Goal: Task Accomplishment & Management: Manage account settings

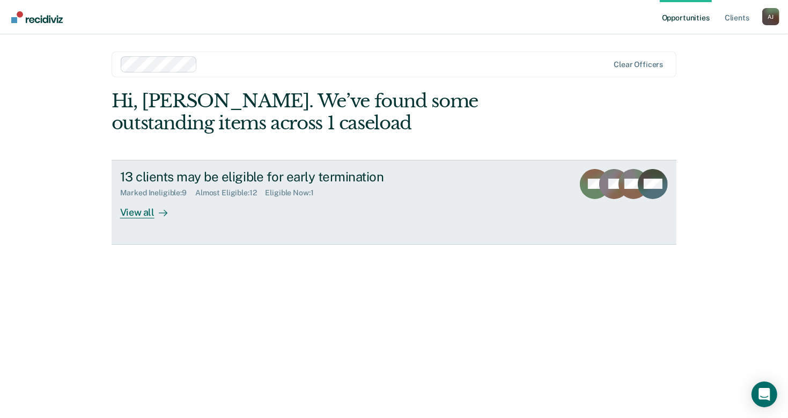
click at [145, 212] on div "View all" at bounding box center [150, 207] width 60 height 21
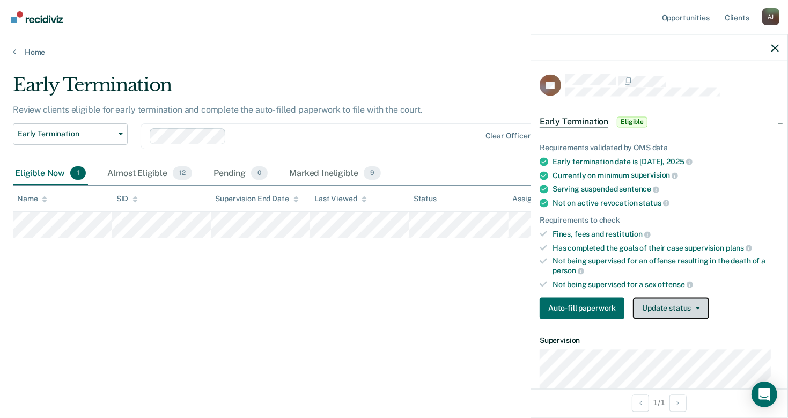
click at [656, 309] on button "Update status" at bounding box center [671, 308] width 76 height 21
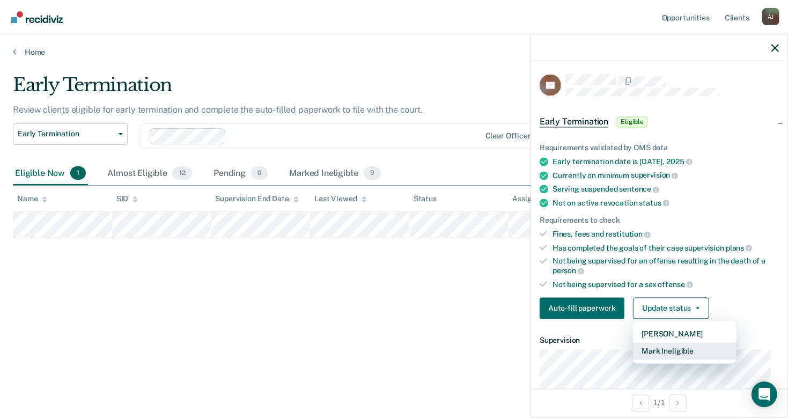
click at [669, 348] on button "Mark Ineligible" at bounding box center [684, 351] width 103 height 17
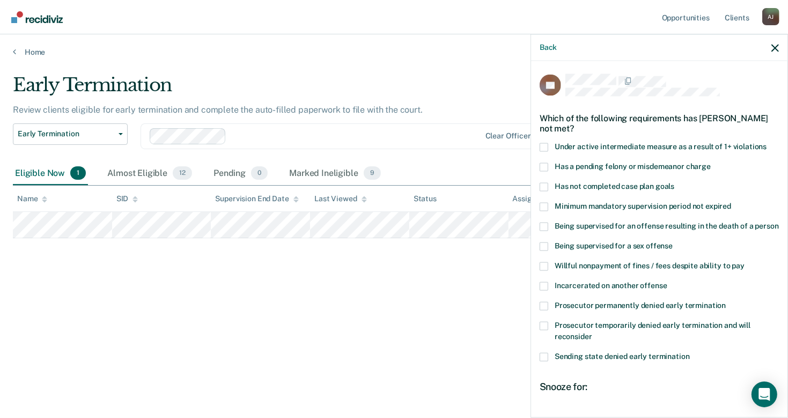
click at [541, 185] on span at bounding box center [543, 186] width 9 height 9
click at [674, 182] on input "Has not completed case plan goals" at bounding box center [674, 182] width 0 height 0
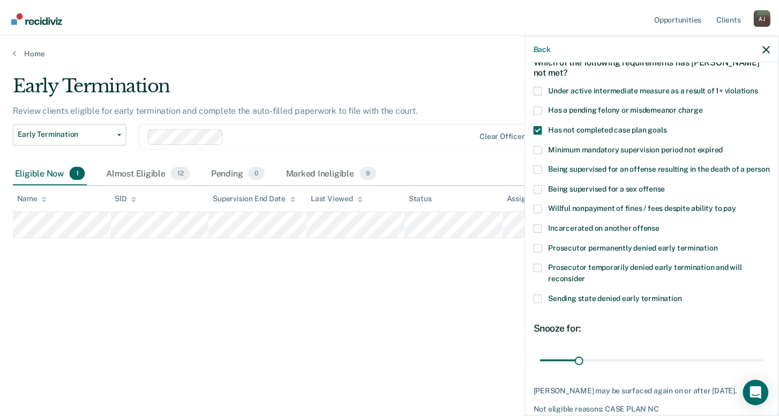
scroll to position [117, 0]
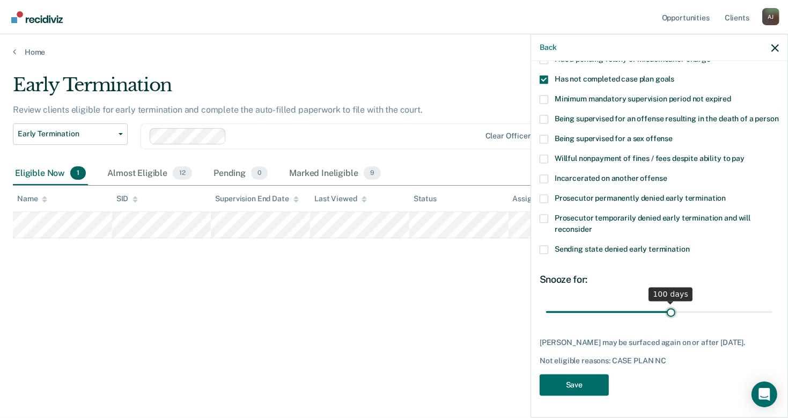
drag, startPoint x: 584, startPoint y: 309, endPoint x: 666, endPoint y: 307, distance: 82.1
type input "100"
click at [666, 307] on input "range" at bounding box center [659, 311] width 226 height 19
click at [591, 382] on button "Save" at bounding box center [573, 385] width 69 height 22
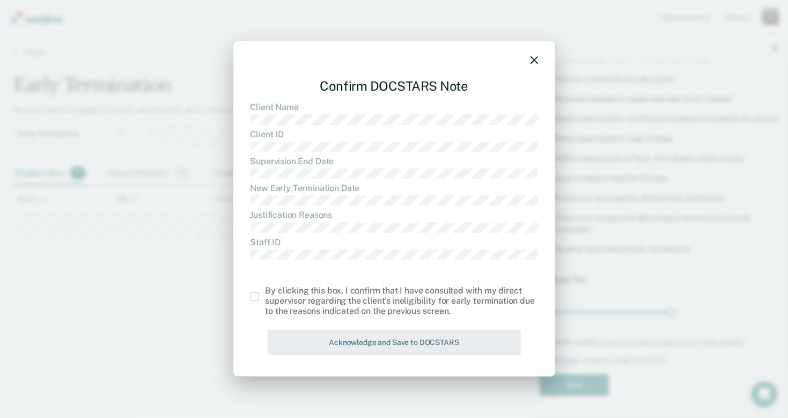
click at [256, 298] on span at bounding box center [254, 296] width 9 height 9
click at [265, 292] on input "checkbox" at bounding box center [265, 292] width 0 height 0
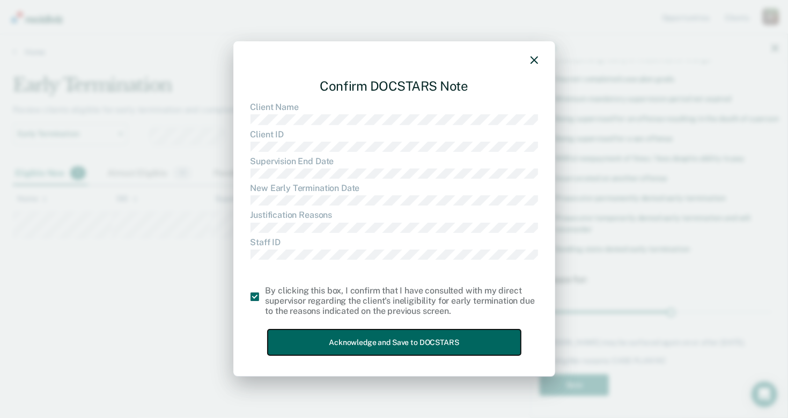
click at [344, 343] on button "Acknowledge and Save to DOCSTARS" at bounding box center [394, 342] width 253 height 26
